Goal: Task Accomplishment & Management: Manage account settings

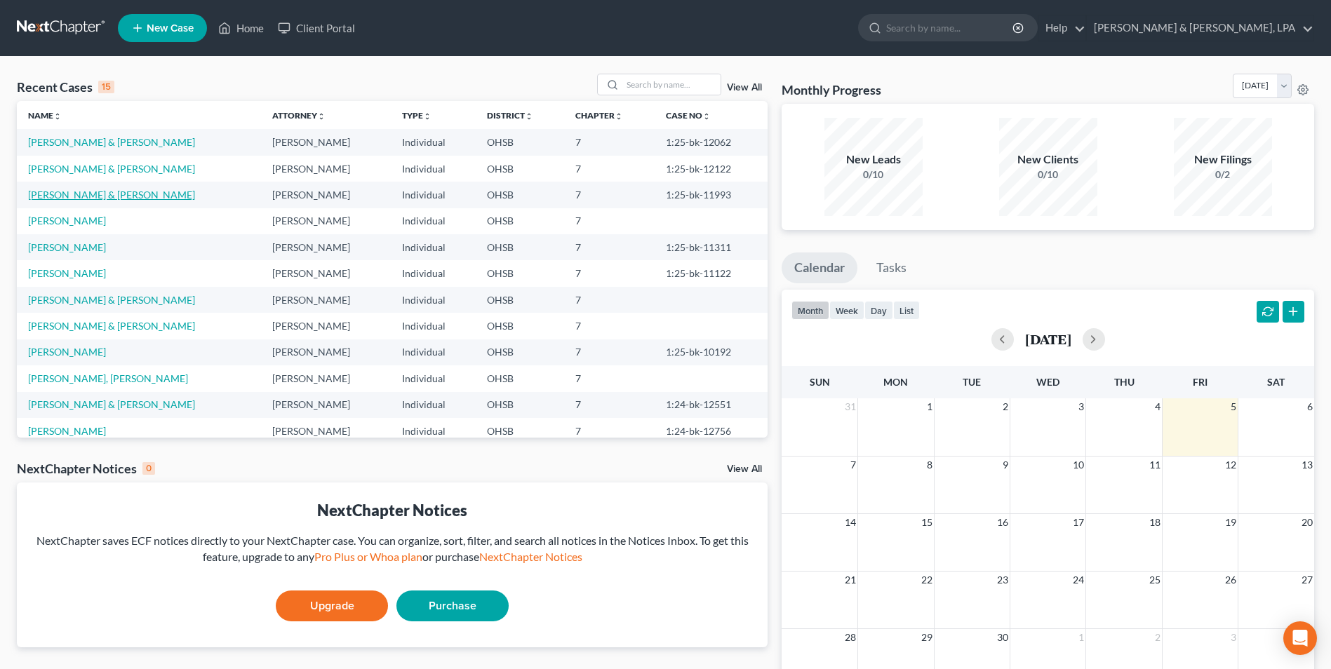
click at [71, 196] on link "[PERSON_NAME] & [PERSON_NAME]" at bounding box center [111, 195] width 167 height 12
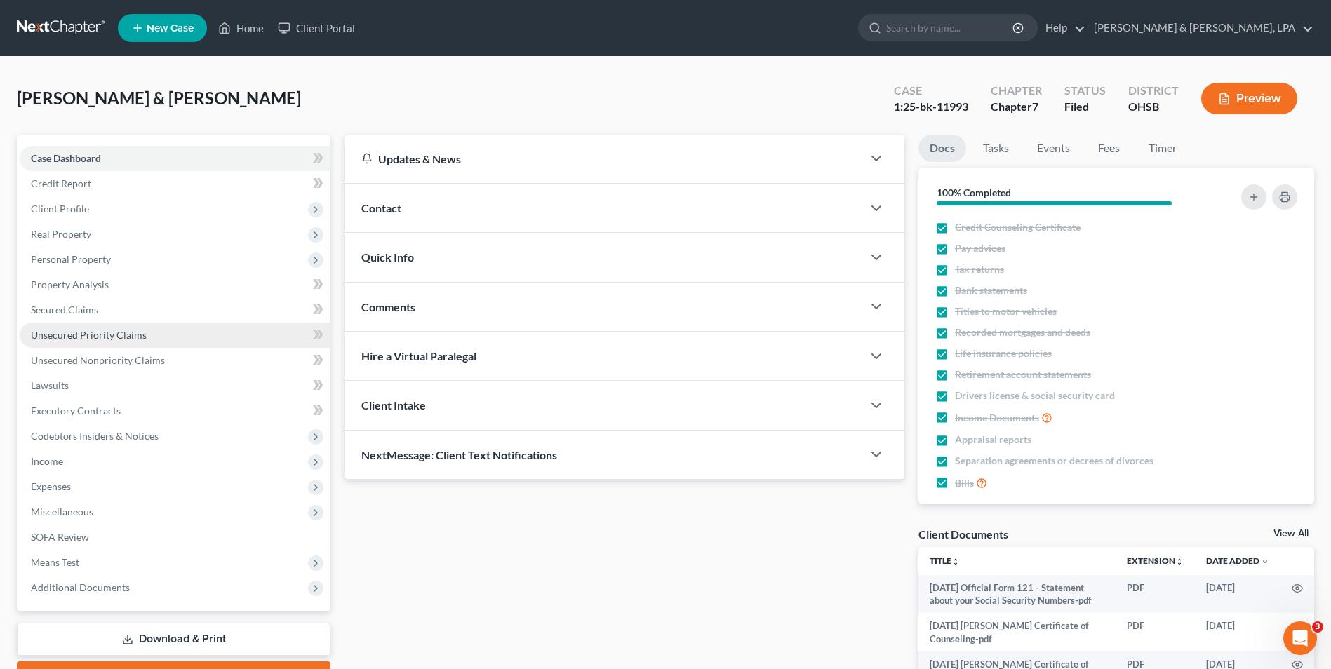
click at [114, 340] on span "Unsecured Priority Claims" at bounding box center [89, 335] width 116 height 12
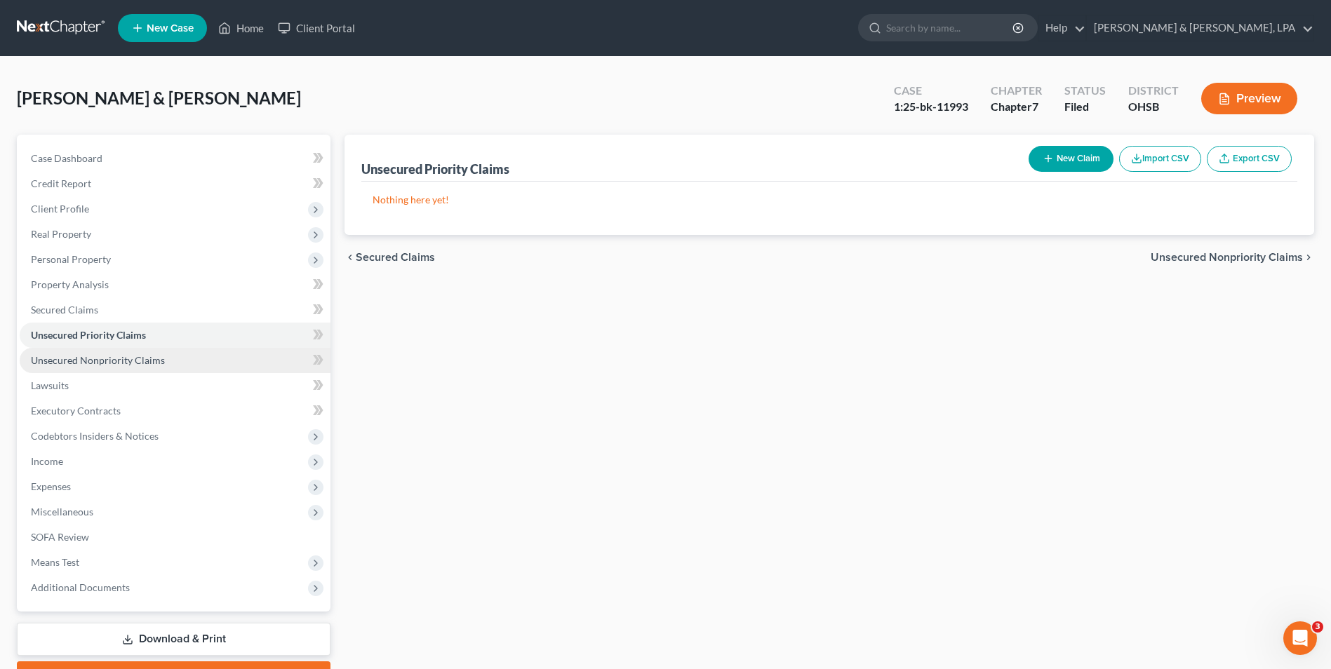
click at [116, 354] on span "Unsecured Nonpriority Claims" at bounding box center [98, 360] width 134 height 12
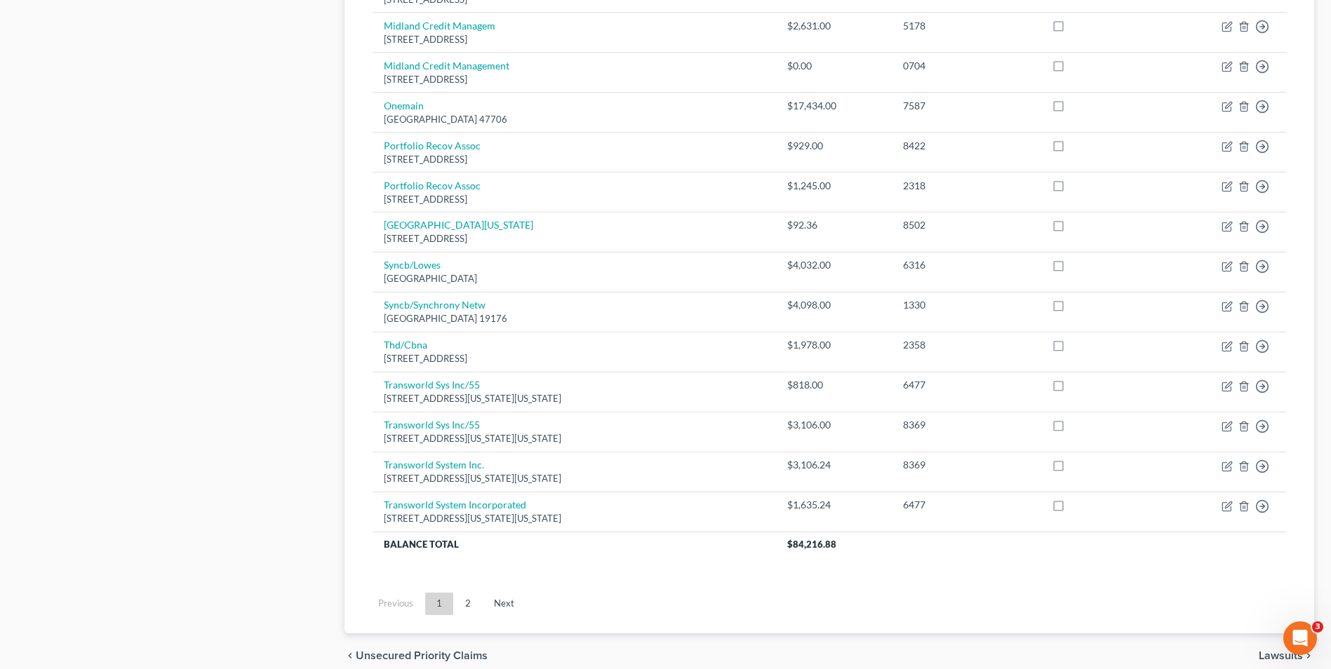
scroll to position [955, 0]
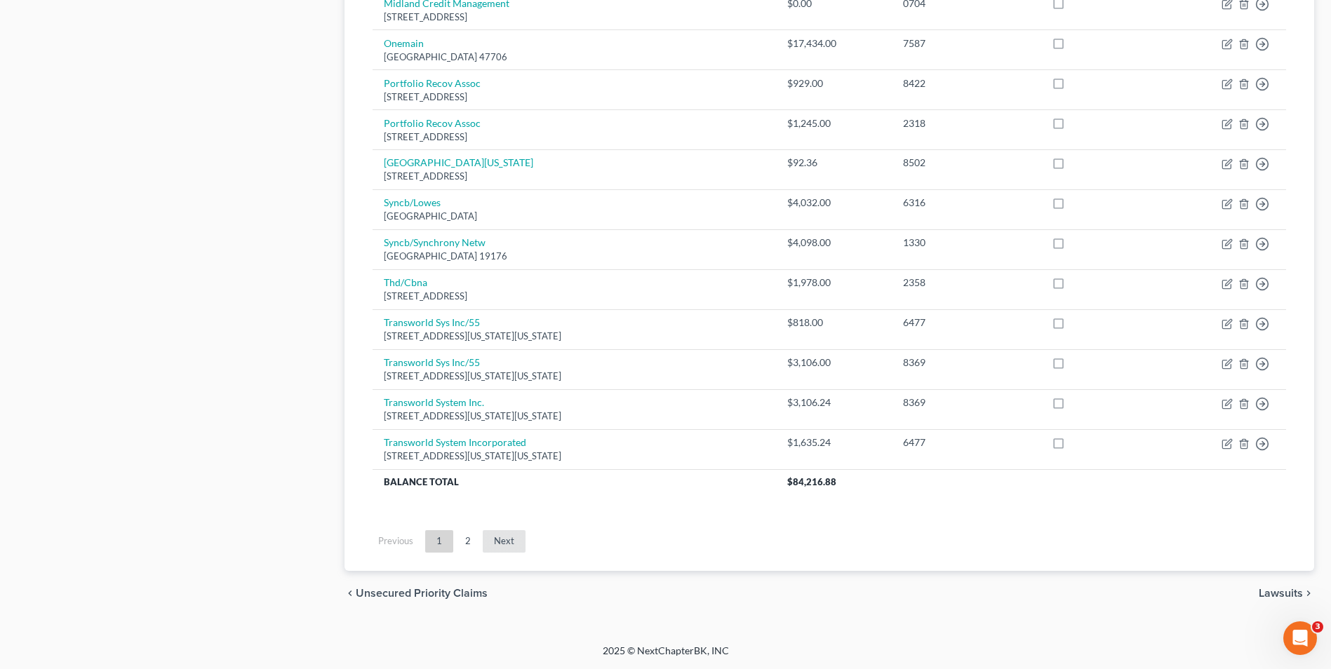
click at [502, 542] on link "Next" at bounding box center [504, 541] width 43 height 22
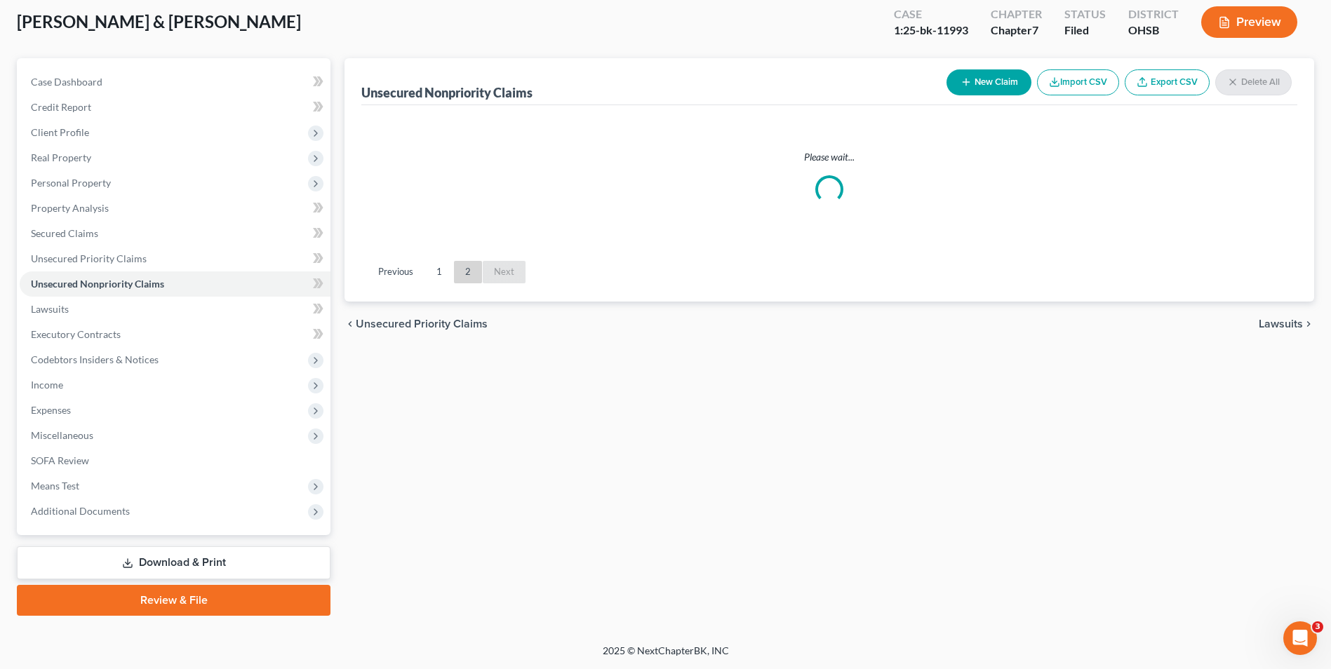
scroll to position [76, 0]
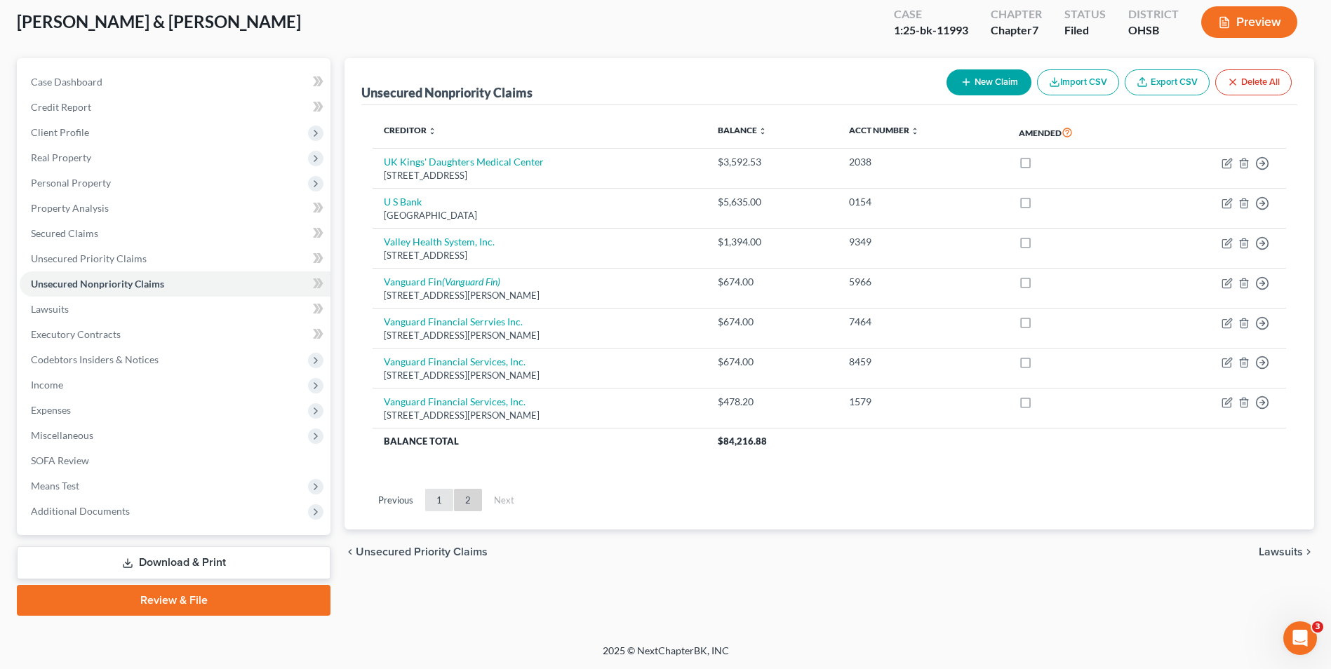
click at [437, 503] on link "1" at bounding box center [439, 500] width 28 height 22
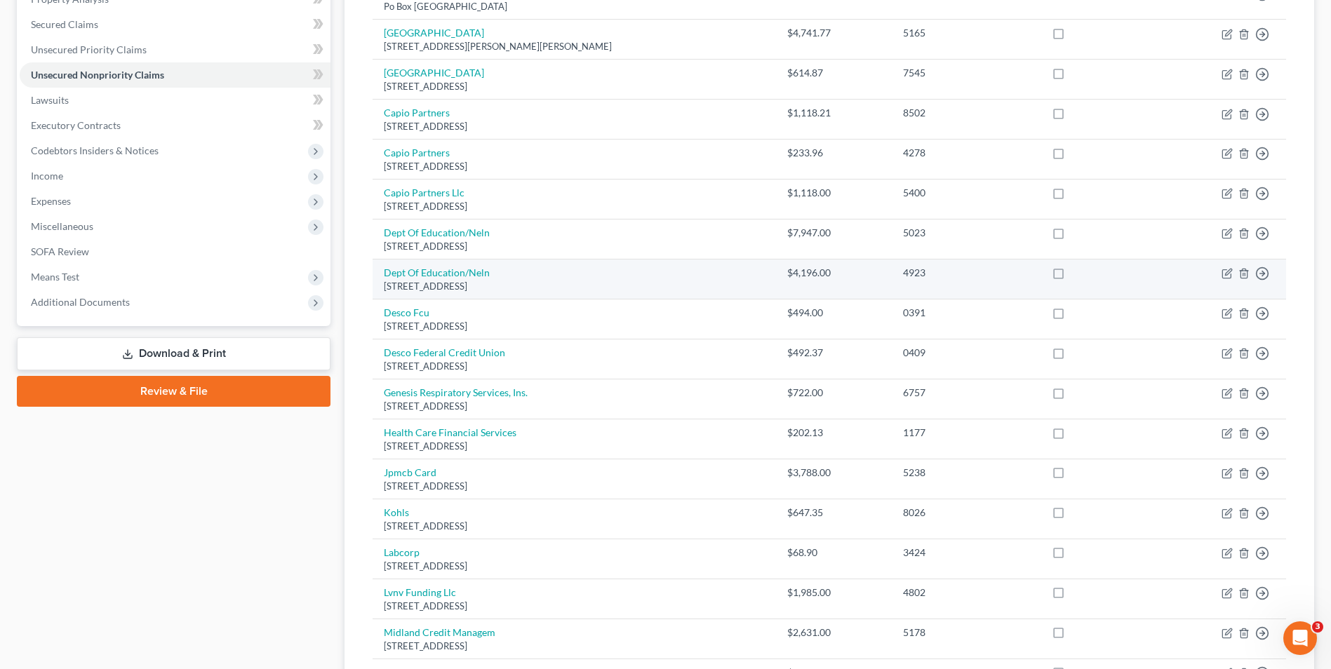
scroll to position [287, 0]
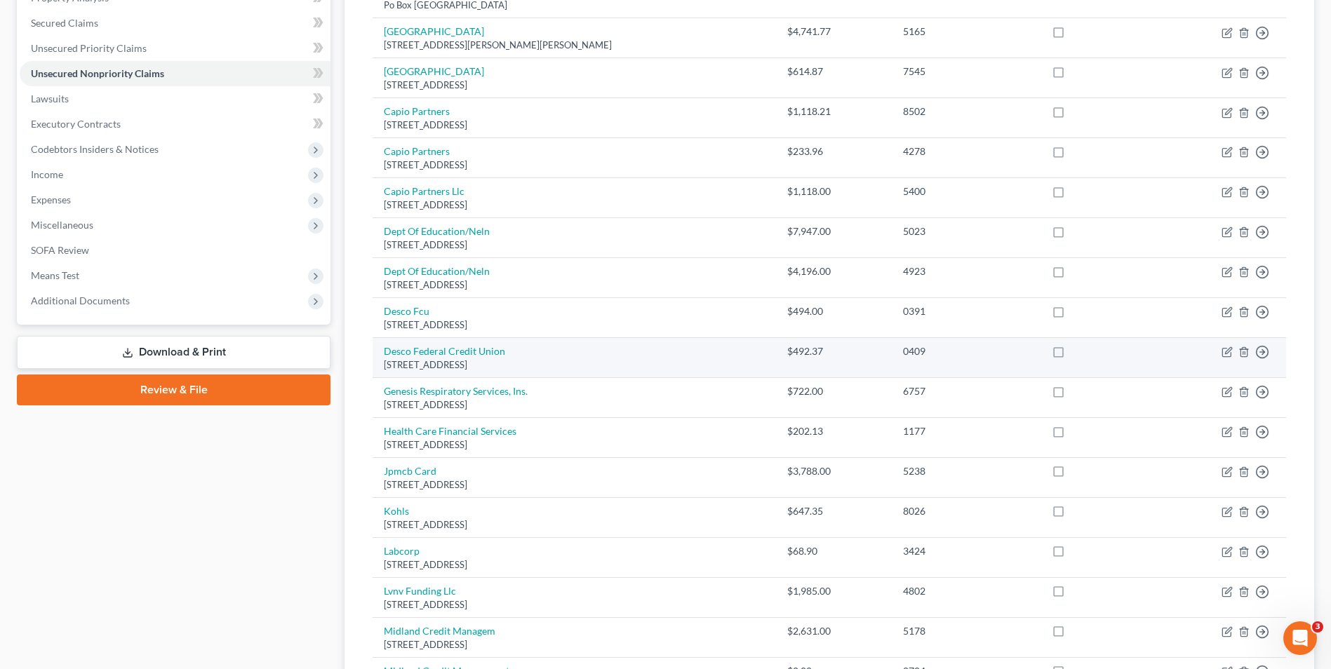
click at [1071, 355] on label at bounding box center [1071, 355] width 0 height 0
click at [1077, 350] on input "checkbox" at bounding box center [1081, 349] width 9 height 9
checkbox input "true"
click at [1224, 353] on icon "button" at bounding box center [1227, 352] width 11 height 11
select select "36"
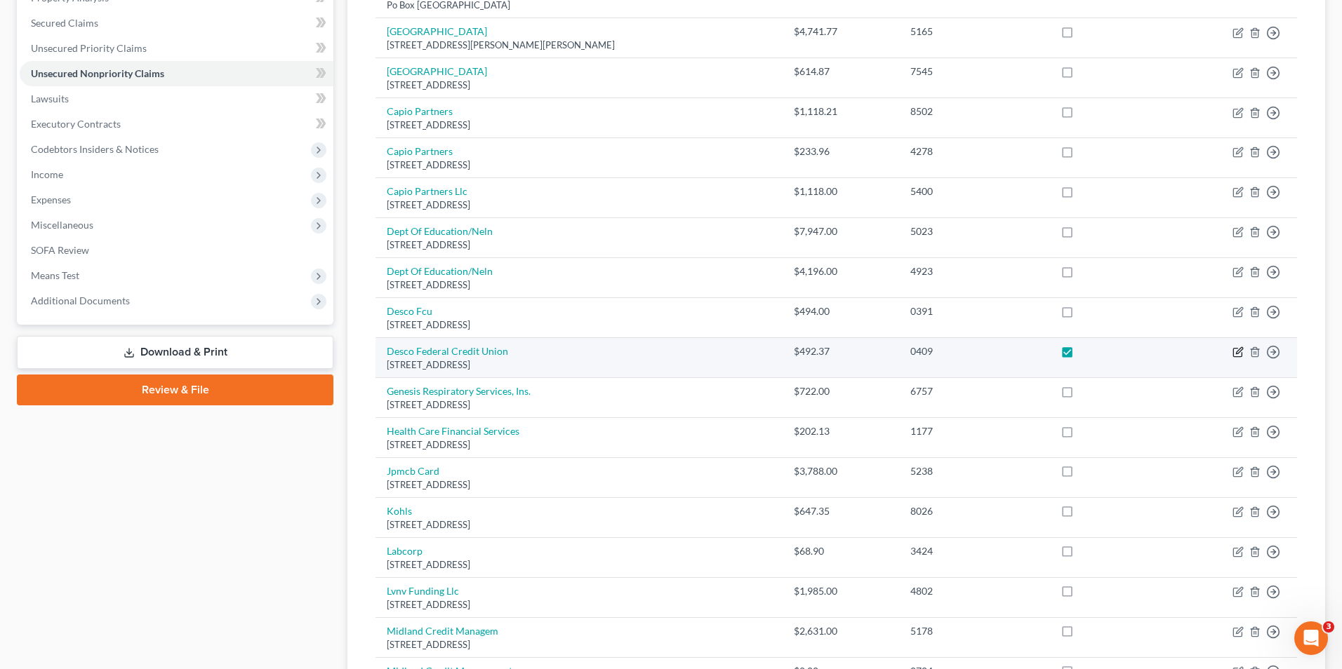
select select "2"
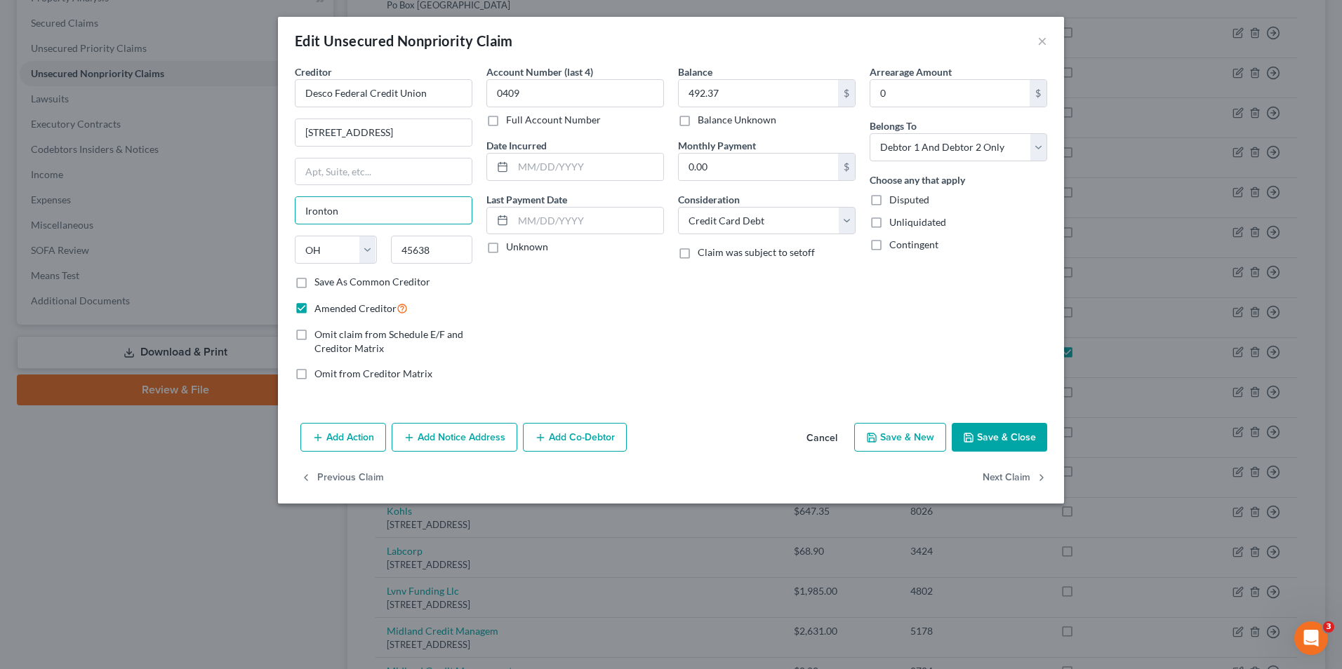
drag, startPoint x: 362, startPoint y: 211, endPoint x: 270, endPoint y: 211, distance: 91.9
click at [270, 211] on div "Edit Unsecured Nonpriority Claim × Creditor * Desco Federal Credit Union [STREE…" at bounding box center [671, 334] width 1342 height 669
type input "[GEOGRAPHIC_DATA]"
click at [436, 251] on input "45638" at bounding box center [432, 250] width 82 height 28
type input "45662"
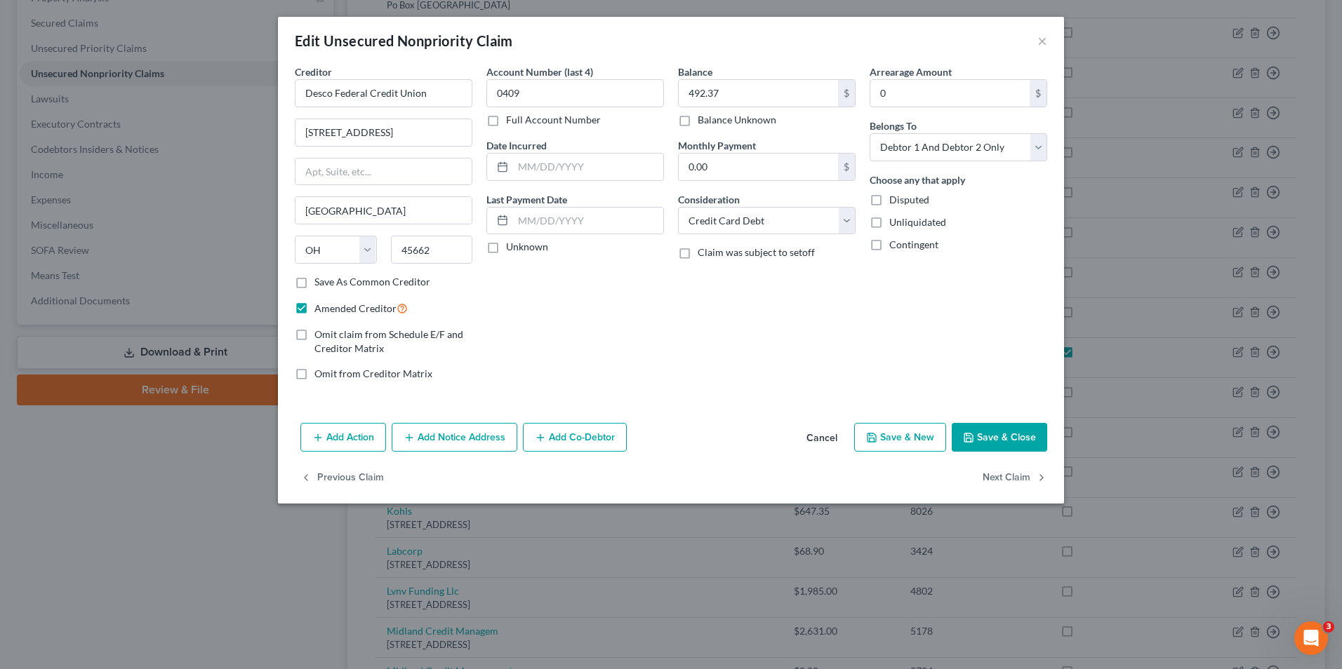
click at [1004, 433] on button "Save & Close" at bounding box center [999, 437] width 95 height 29
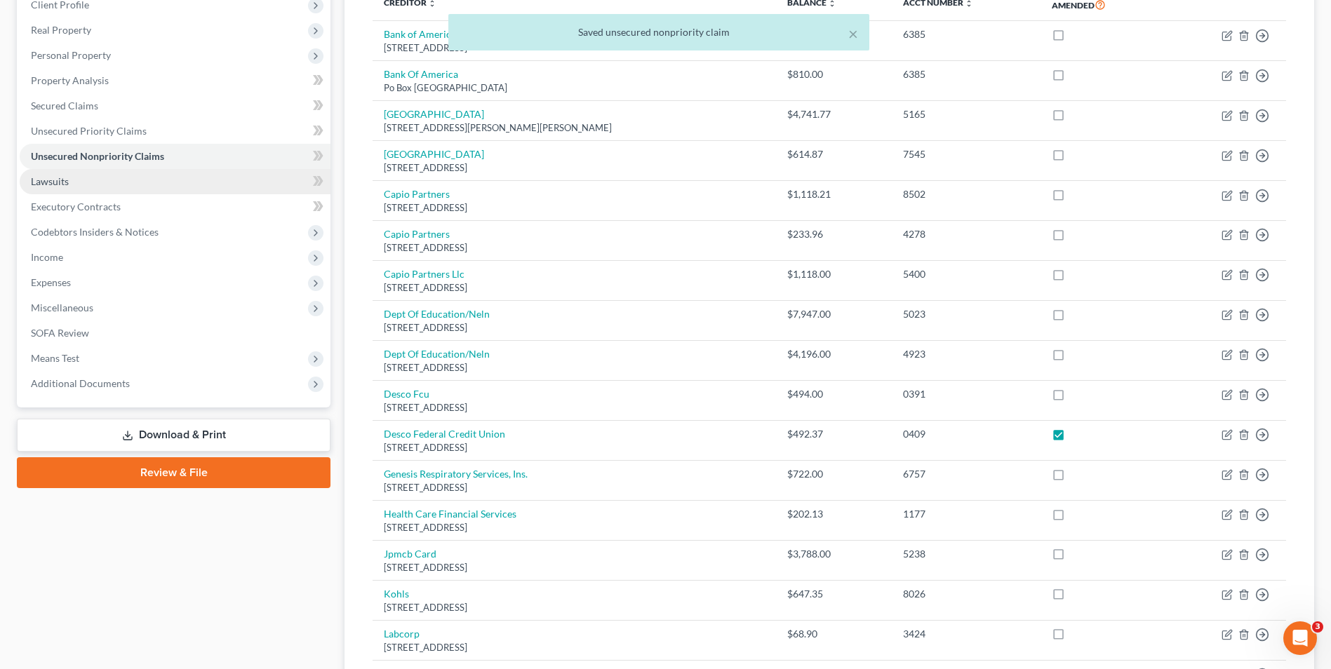
scroll to position [281, 0]
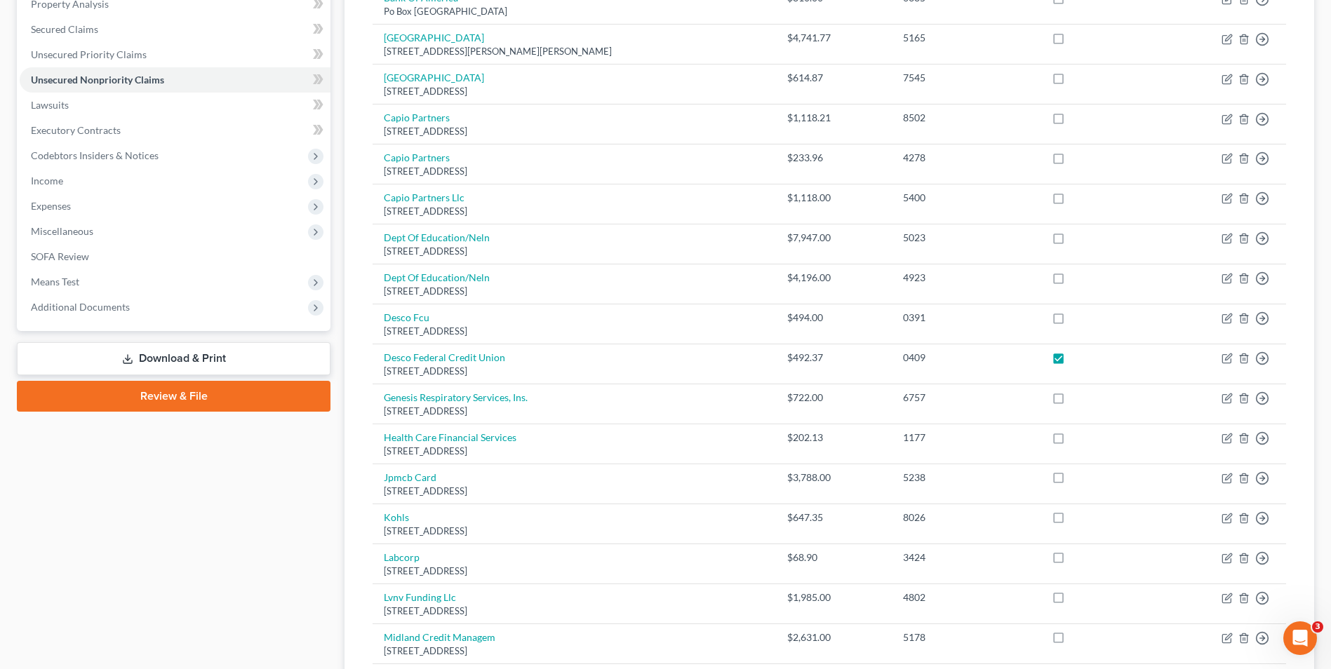
click at [195, 363] on link "Download & Print" at bounding box center [174, 358] width 314 height 33
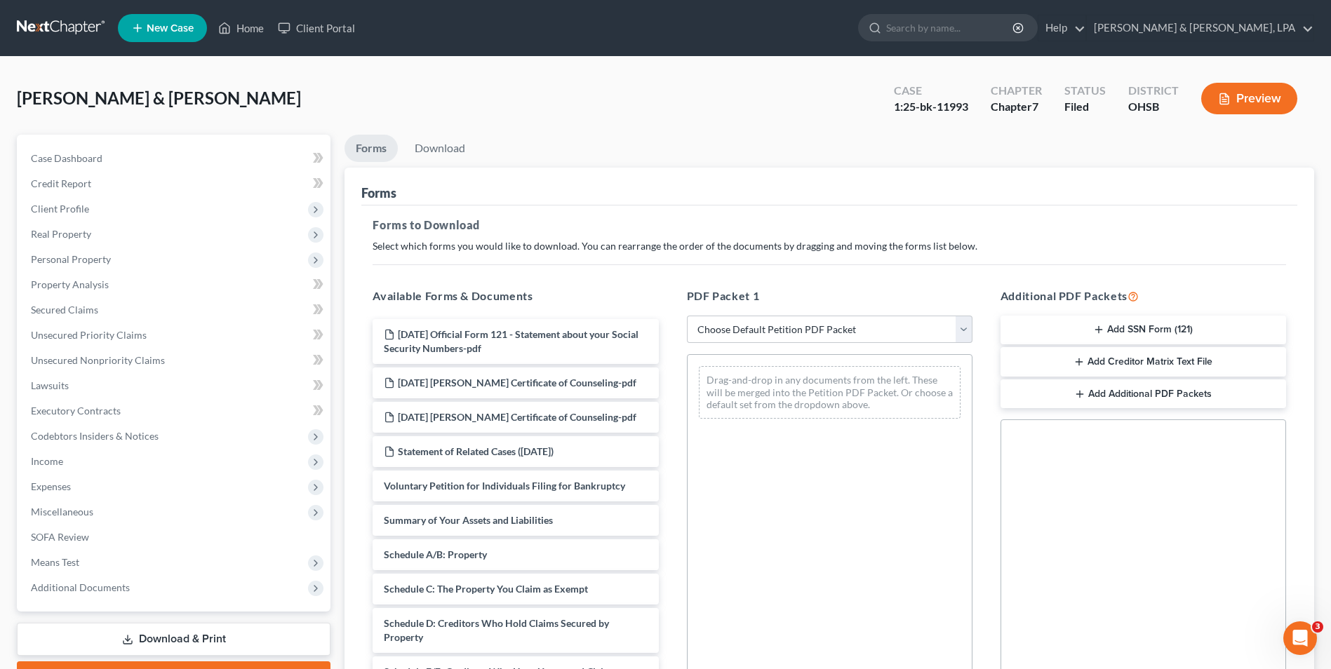
scroll to position [64, 0]
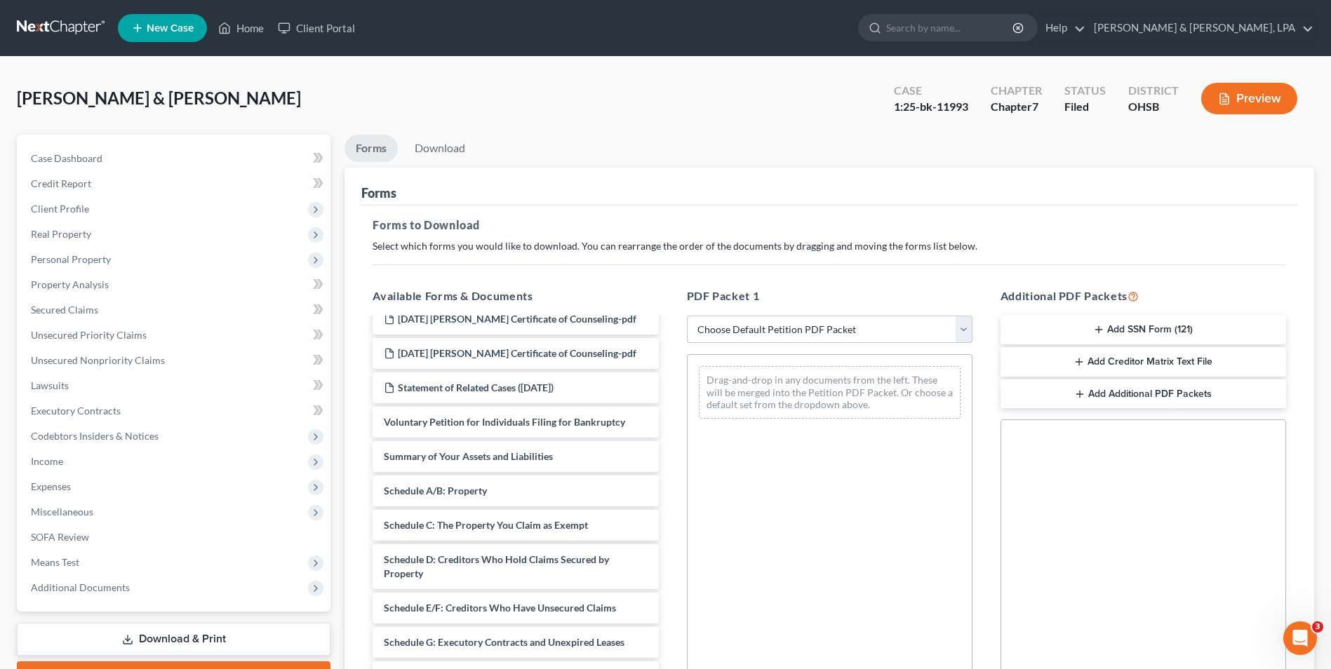
click at [964, 331] on select "Choose Default Petition PDF Packet Complete Bankruptcy Petition (all forms and …" at bounding box center [830, 330] width 286 height 28
select select "2"
click at [687, 316] on select "Choose Default Petition PDF Packet Complete Bankruptcy Petition (all forms and …" at bounding box center [830, 330] width 286 height 28
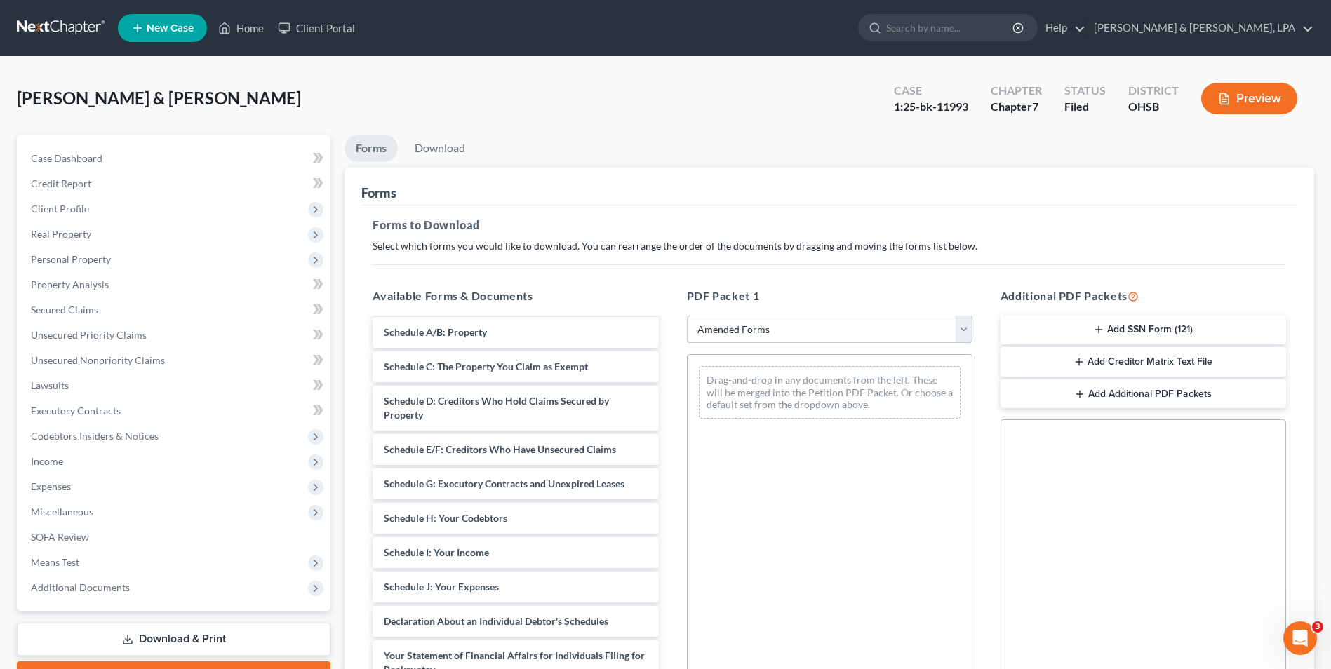
scroll to position [78, 0]
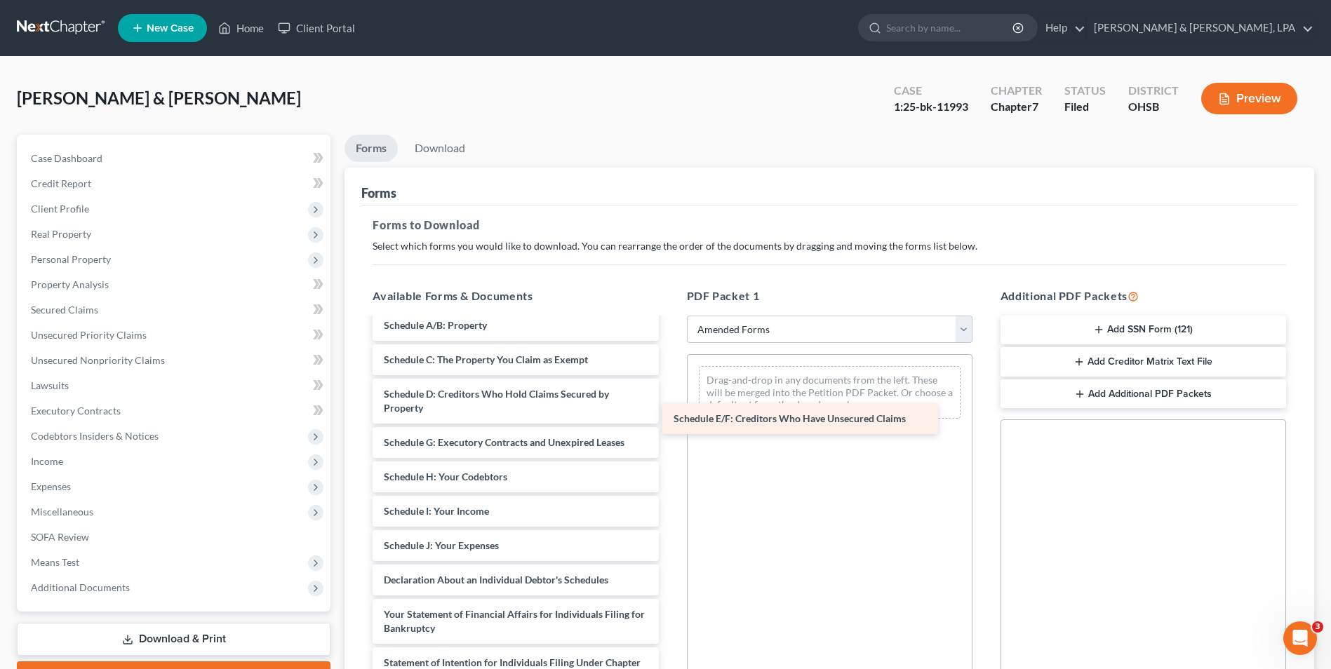
drag, startPoint x: 582, startPoint y: 441, endPoint x: 872, endPoint y: 417, distance: 290.8
click at [669, 417] on div "Schedule E/F: Creditors Who Have Unsecured Claims Voluntary Petition for Indivi…" at bounding box center [515, 566] width 308 height 651
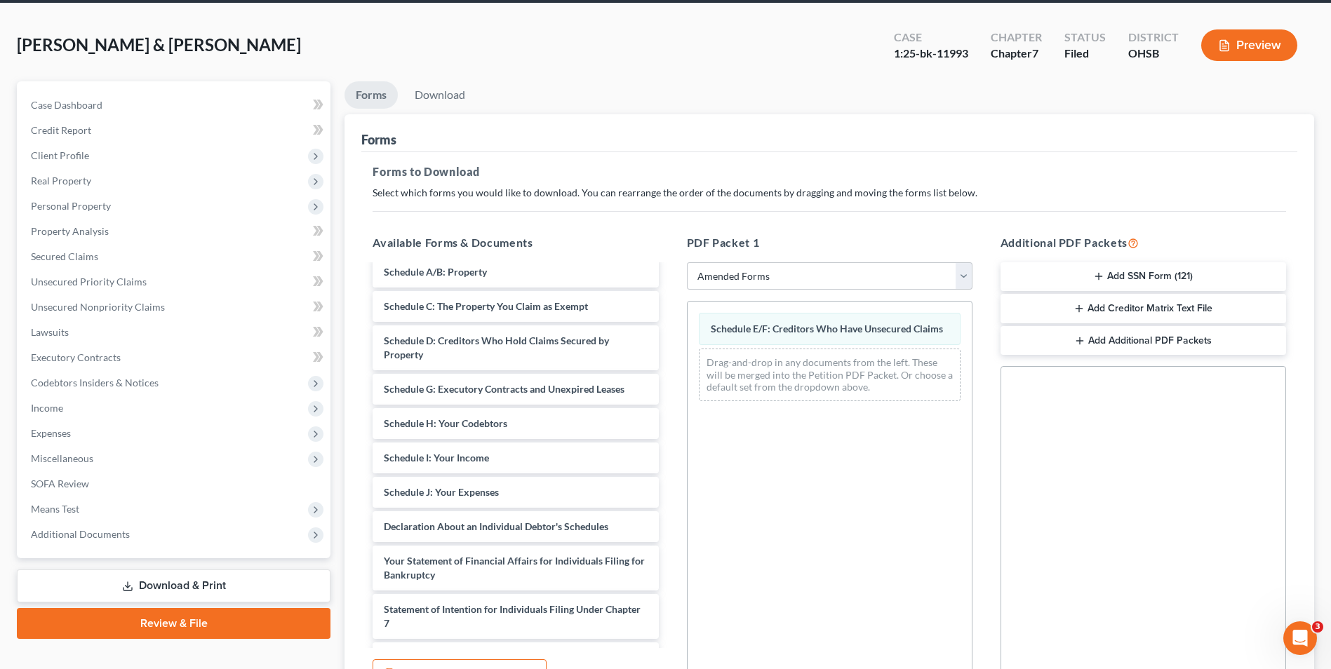
scroll to position [197, 0]
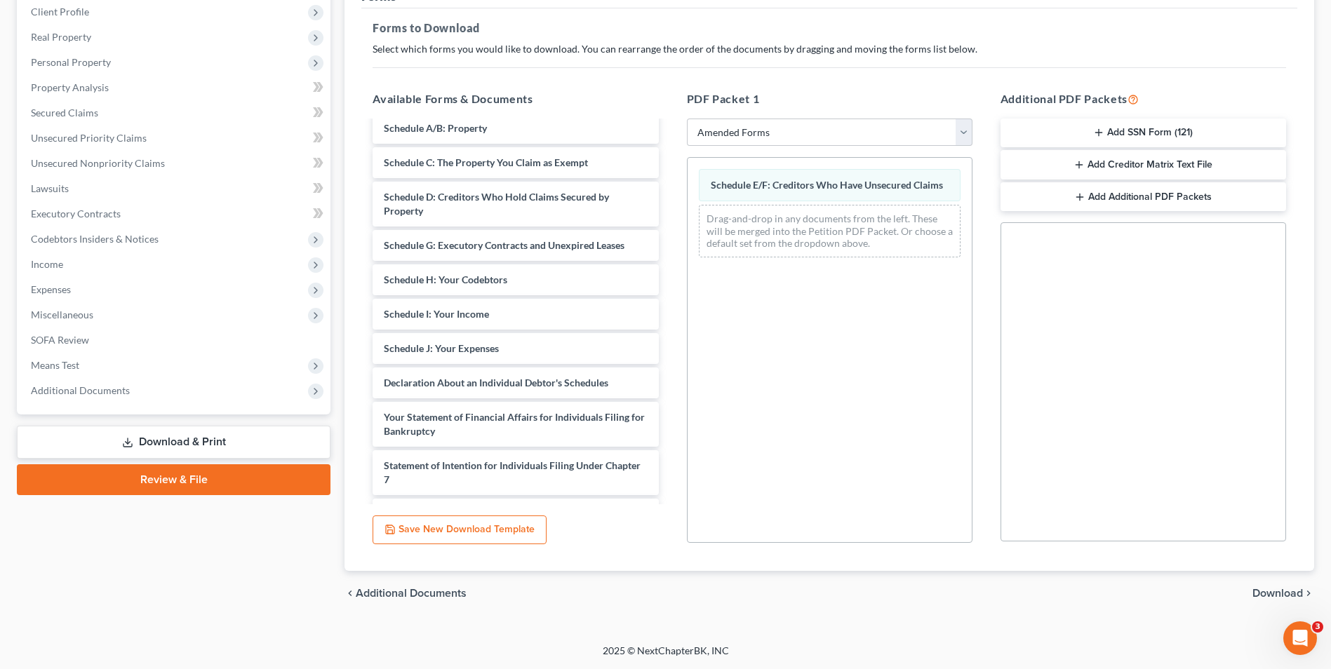
click at [1267, 589] on span "Download" at bounding box center [1278, 593] width 51 height 11
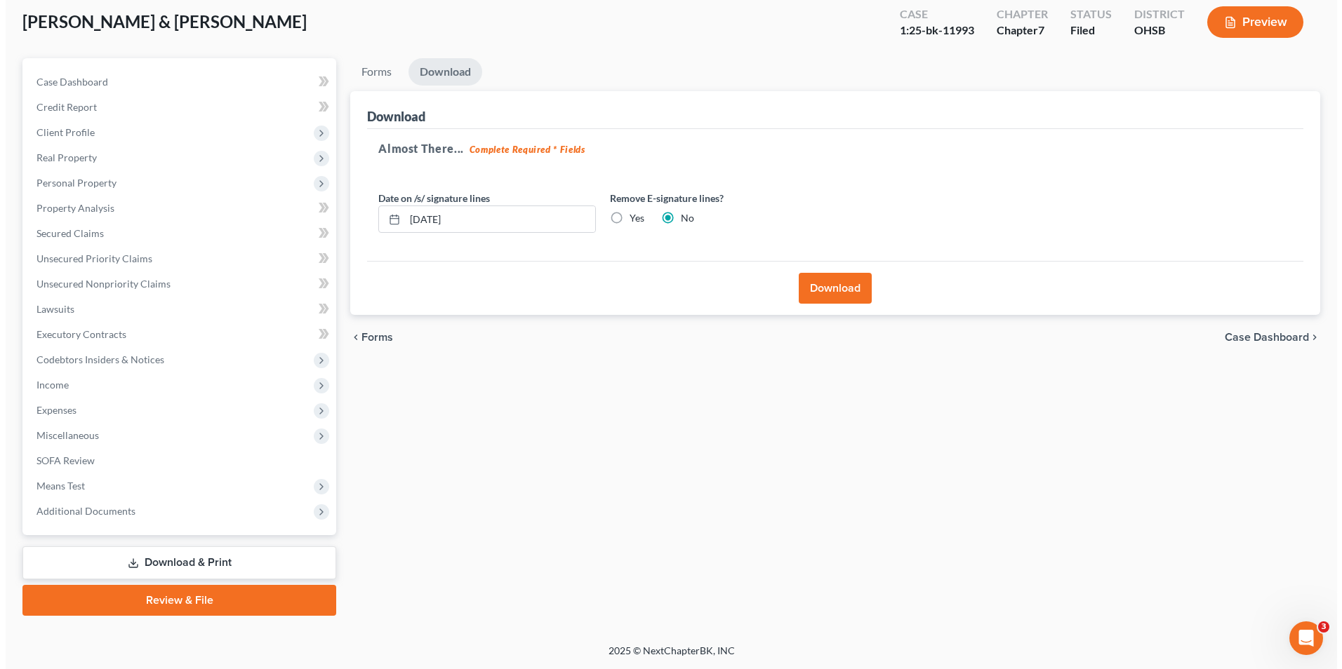
scroll to position [76, 0]
click at [838, 283] on button "Download" at bounding box center [829, 288] width 73 height 31
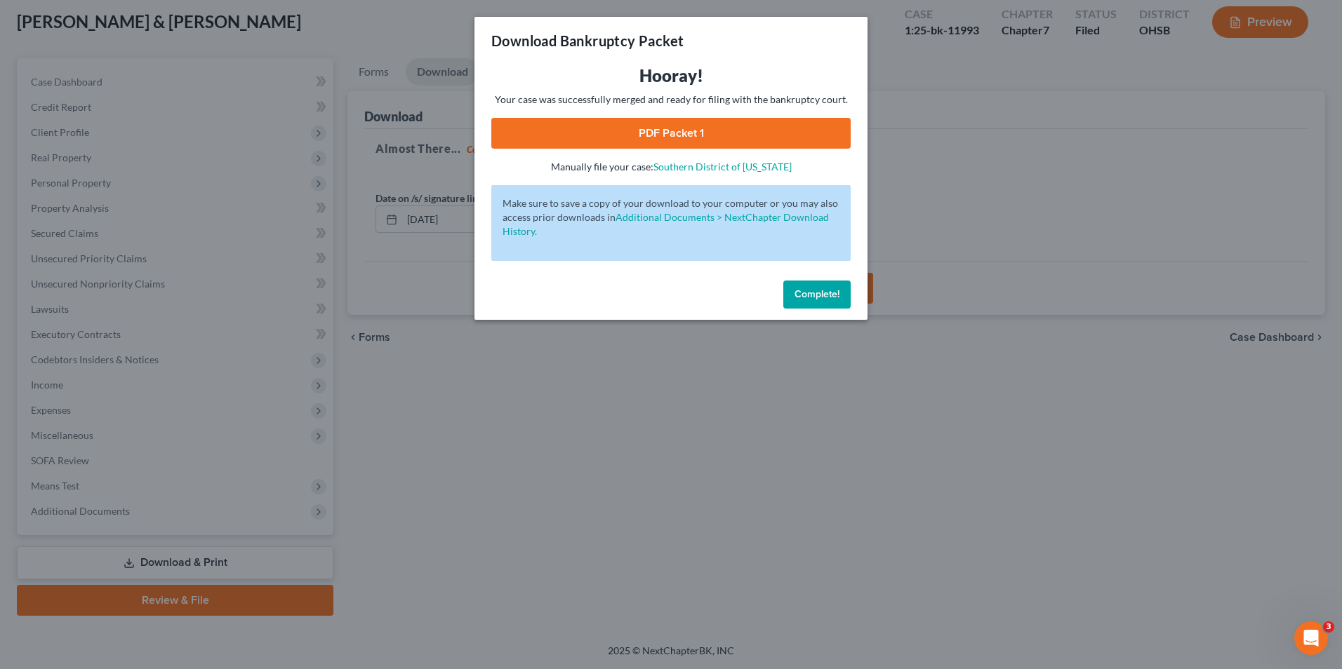
click at [699, 119] on link "PDF Packet 1" at bounding box center [670, 133] width 359 height 31
